Goal: Task Accomplishment & Management: Complete application form

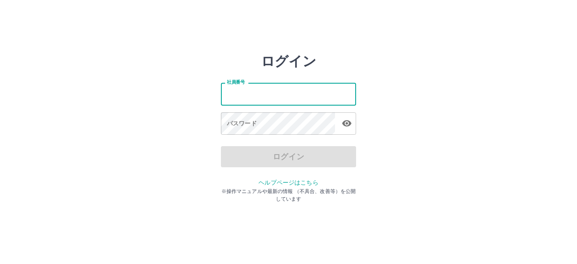
type input "*******"
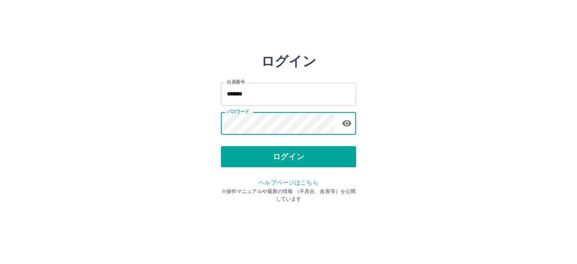
click at [292, 156] on button "ログイン" at bounding box center [288, 156] width 135 height 21
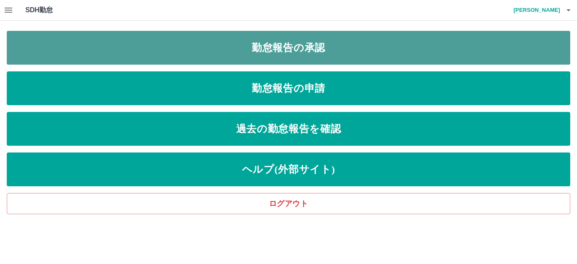
click at [297, 44] on link "勤怠報告の承認" at bounding box center [289, 48] width 564 height 34
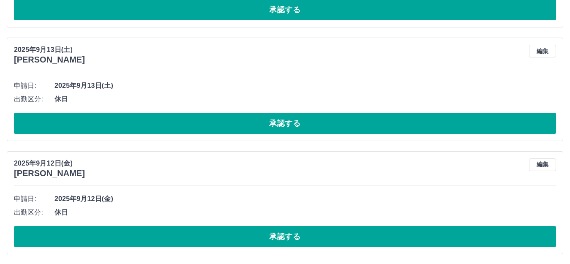
scroll to position [630, 0]
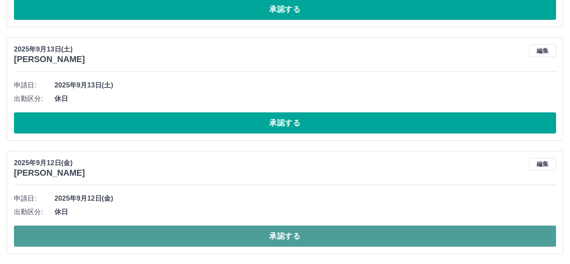
click at [234, 235] on button "承認する" at bounding box center [285, 236] width 542 height 21
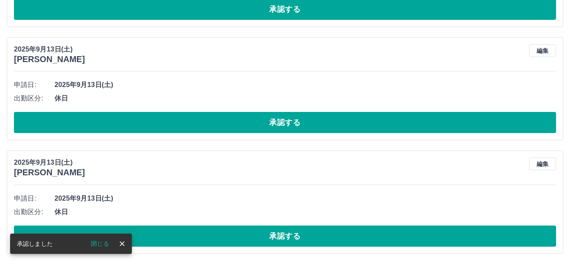
scroll to position [517, 0]
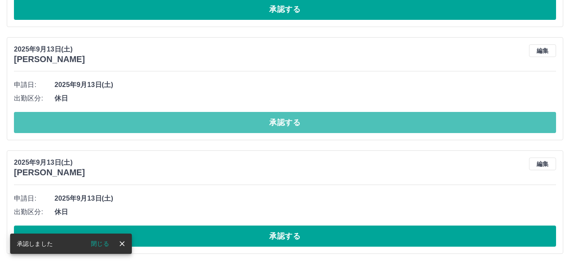
click at [256, 126] on button "承認する" at bounding box center [285, 122] width 542 height 21
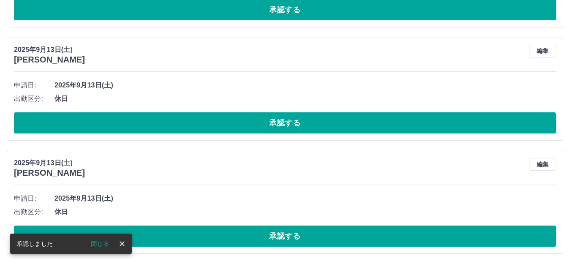
scroll to position [403, 0]
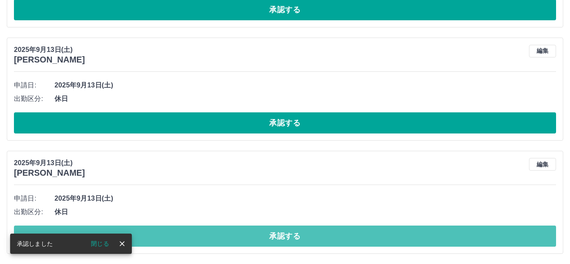
click at [252, 238] on button "承認する" at bounding box center [285, 236] width 542 height 21
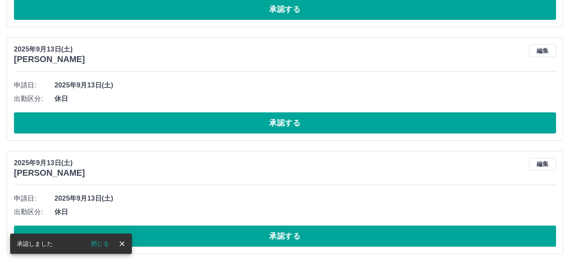
scroll to position [290, 0]
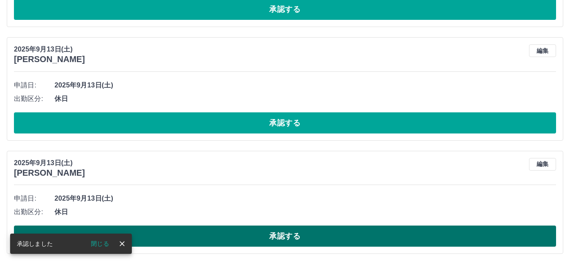
click at [279, 242] on button "承認する" at bounding box center [285, 236] width 542 height 21
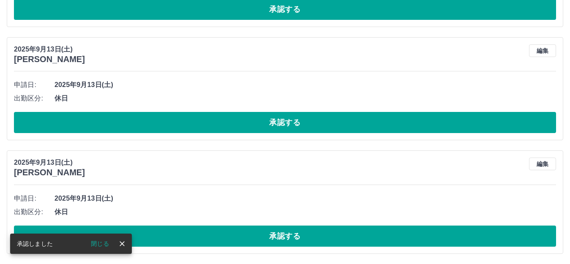
scroll to position [177, 0]
click at [288, 126] on button "承認する" at bounding box center [285, 122] width 542 height 21
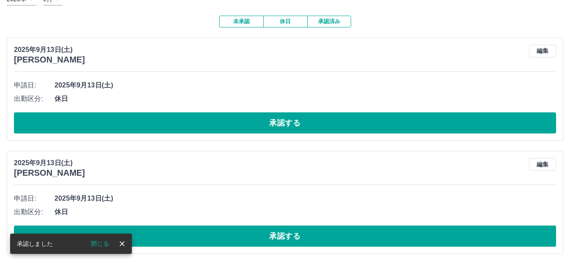
scroll to position [63, 0]
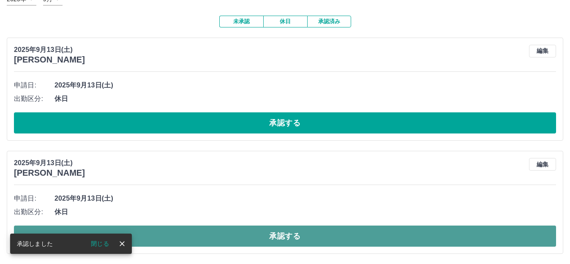
click at [281, 234] on button "承認する" at bounding box center [285, 236] width 542 height 21
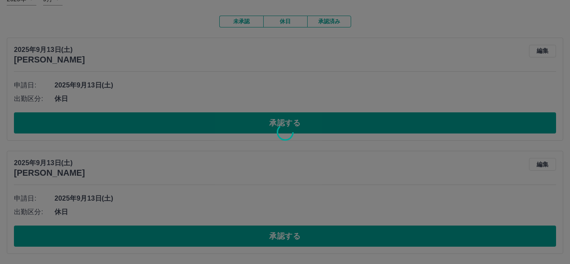
scroll to position [0, 0]
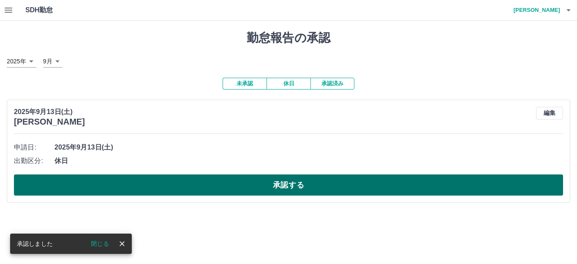
click at [287, 182] on button "承認する" at bounding box center [288, 184] width 549 height 21
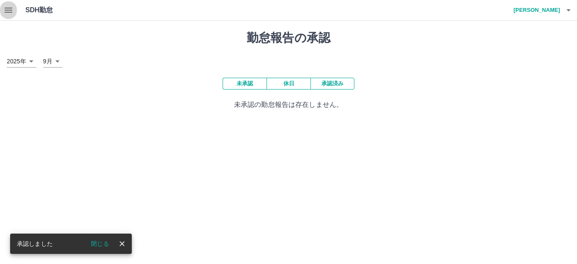
click at [10, 10] on icon "button" at bounding box center [9, 10] width 8 height 5
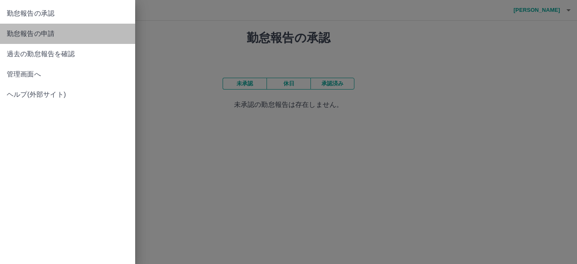
click at [57, 35] on span "勤怠報告の申請" at bounding box center [68, 34] width 122 height 10
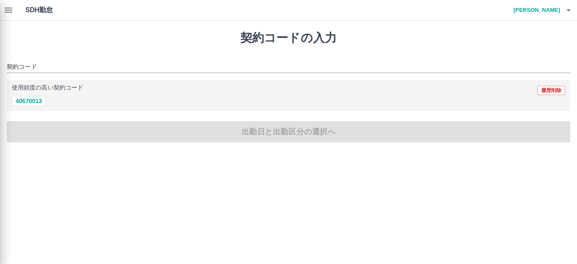
click at [33, 103] on div at bounding box center [288, 132] width 577 height 264
click at [36, 98] on div at bounding box center [288, 132] width 577 height 264
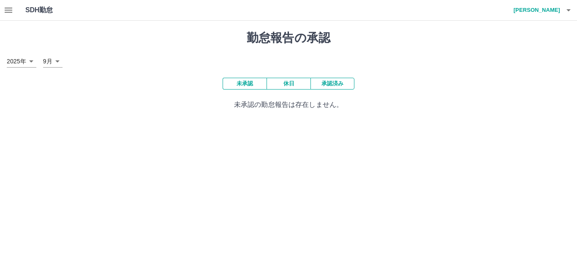
click at [5, 11] on icon "button" at bounding box center [8, 10] width 10 height 10
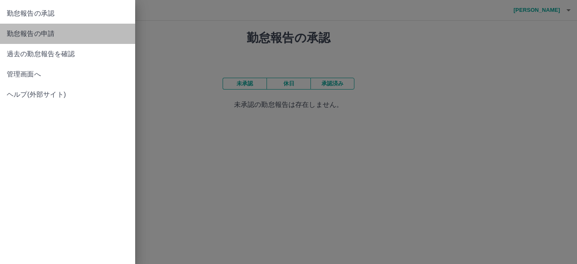
click at [43, 35] on span "勤怠報告の申請" at bounding box center [68, 34] width 122 height 10
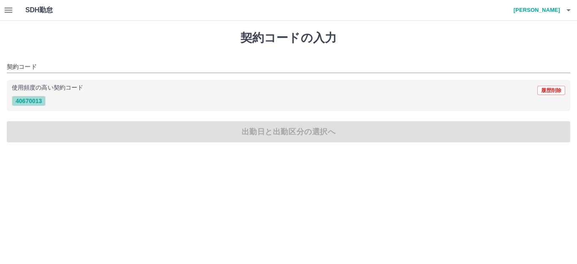
click at [25, 101] on button "40670013" at bounding box center [29, 101] width 34 height 10
type input "********"
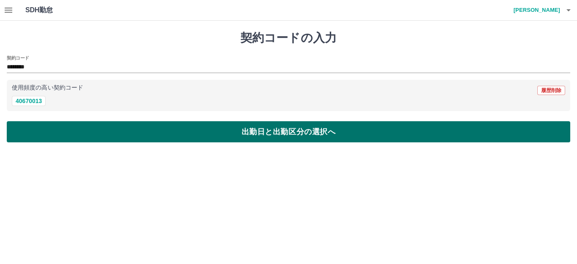
click at [41, 127] on button "出勤日と出勤区分の選択へ" at bounding box center [289, 131] width 564 height 21
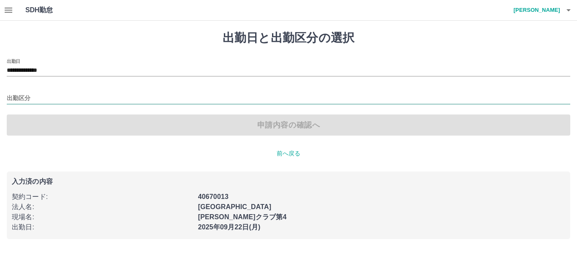
click at [43, 99] on input "出勤区分" at bounding box center [289, 98] width 564 height 11
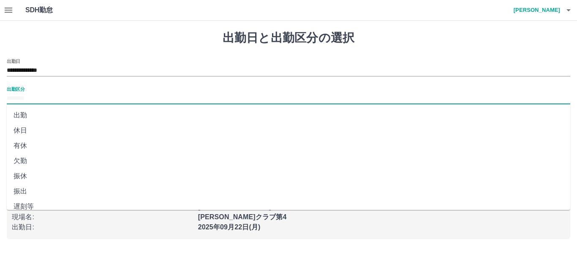
click at [40, 115] on li "出勤" at bounding box center [289, 115] width 564 height 15
type input "**"
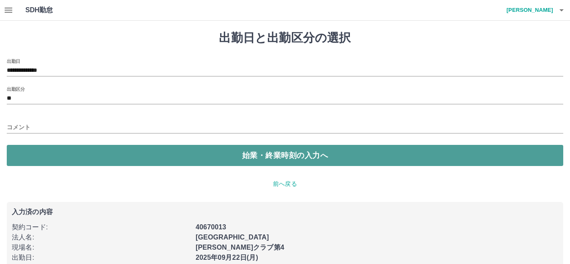
click at [40, 155] on button "始業・終業時刻の入力へ" at bounding box center [285, 155] width 556 height 21
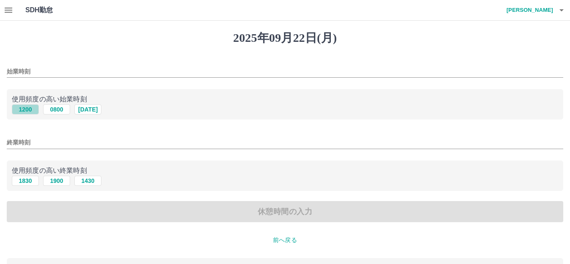
click at [26, 106] on button "1200" at bounding box center [25, 109] width 27 height 10
type input "****"
click at [19, 180] on button "1830" at bounding box center [25, 181] width 27 height 10
type input "****"
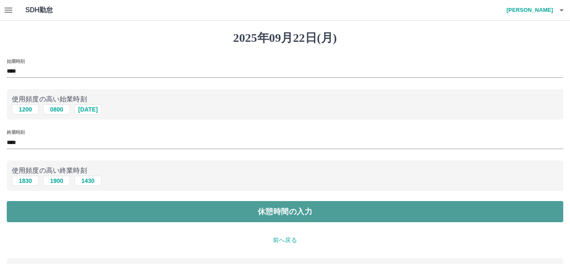
click at [91, 207] on button "休憩時間の入力" at bounding box center [285, 211] width 556 height 21
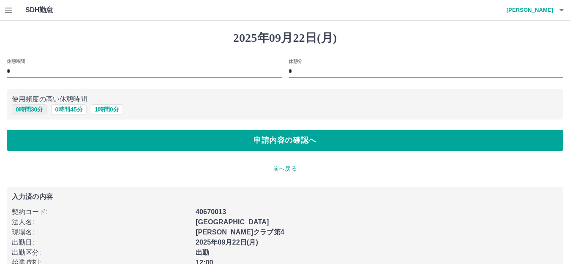
click at [42, 112] on button "0 時間 30 分" at bounding box center [29, 109] width 35 height 10
type input "**"
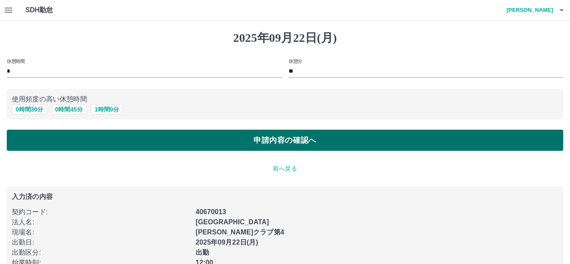
click at [77, 141] on button "申請内容の確認へ" at bounding box center [285, 140] width 556 height 21
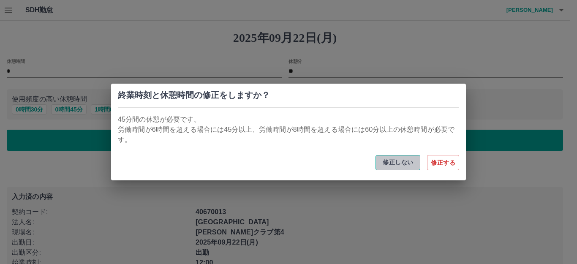
click at [397, 159] on button "修正しない" at bounding box center [398, 162] width 45 height 15
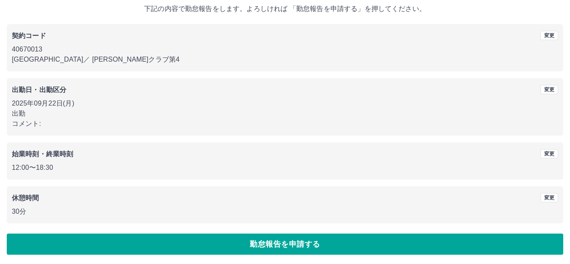
scroll to position [52, 0]
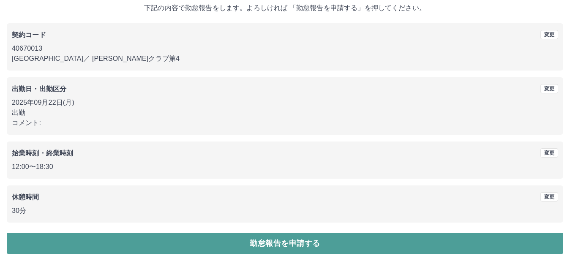
click at [378, 242] on button "勤怠報告を申請する" at bounding box center [285, 243] width 556 height 21
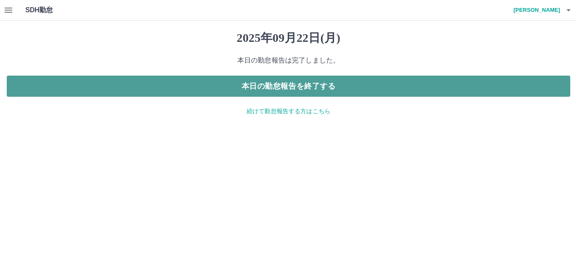
click at [392, 84] on button "本日の勤怠報告を終了する" at bounding box center [289, 86] width 564 height 21
